Goal: Task Accomplishment & Management: Manage account settings

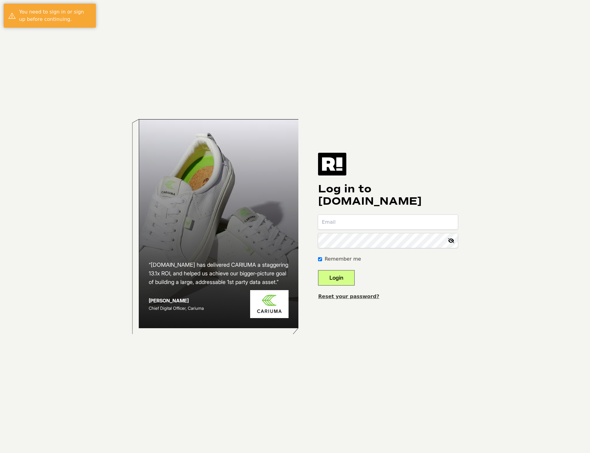
click at [369, 223] on input "email" at bounding box center [388, 222] width 140 height 15
click at [0, 453] on com-1password-button at bounding box center [0, 453] width 0 height 0
type input "[PERSON_NAME][EMAIL_ADDRESS][DOMAIN_NAME]"
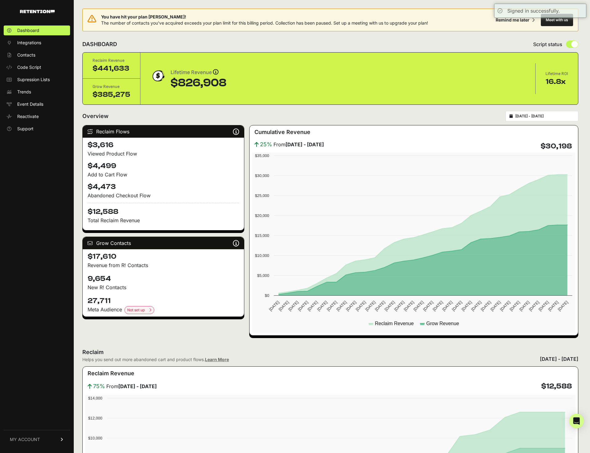
click at [26, 439] on span "MY ACCOUNT" at bounding box center [25, 439] width 30 height 6
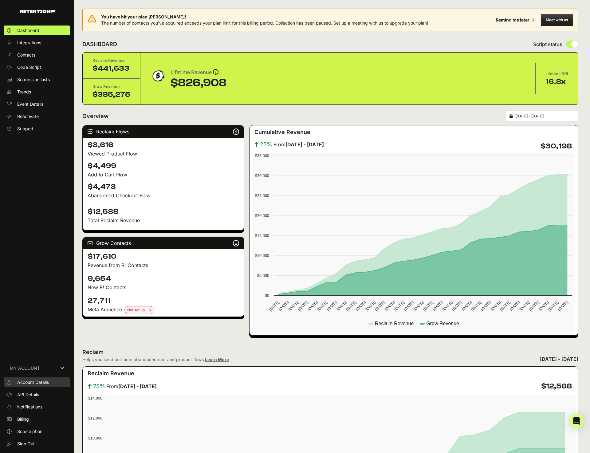
click at [32, 382] on span "Account Details" at bounding box center [33, 382] width 32 height 6
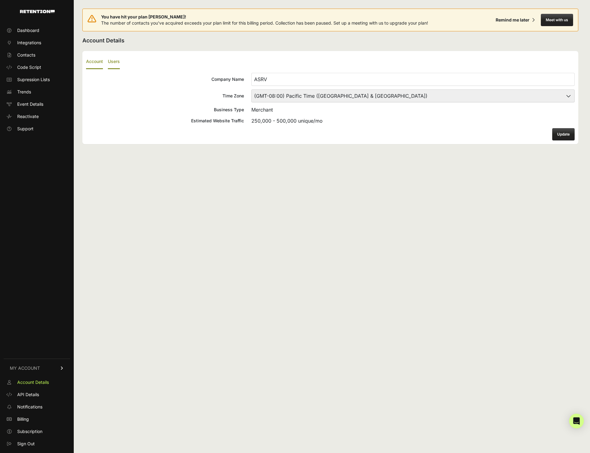
click at [120, 60] on label "Users" at bounding box center [114, 62] width 12 height 14
click at [0, 0] on input "Users" at bounding box center [0, 0] width 0 height 0
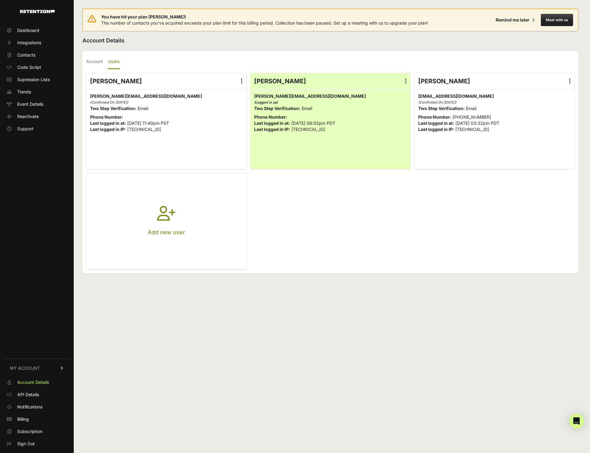
click at [570, 80] on icon at bounding box center [570, 81] width 2 height 6
click at [0, 0] on input "radio" at bounding box center [0, 0] width 0 height 0
click at [548, 133] on link "Delete" at bounding box center [551, 130] width 47 height 11
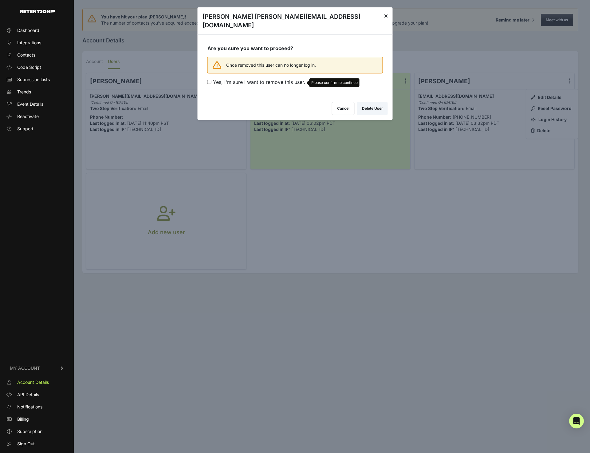
click at [236, 79] on span "Yes, I'm sure I want to remove this user." at bounding box center [259, 82] width 92 height 6
click at [211, 80] on input "Yes, I'm sure I want to remove this user. Please confirm to continue" at bounding box center [209, 82] width 4 height 4
checkbox input "true"
click at [366, 101] on button "Delete User" at bounding box center [372, 107] width 31 height 13
